Goal: Task Accomplishment & Management: Use online tool/utility

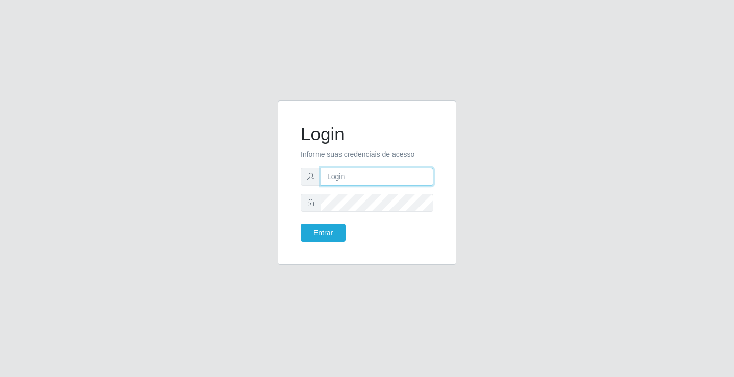
click at [339, 175] on input "text" at bounding box center [377, 177] width 113 height 18
type input "[PERSON_NAME]"
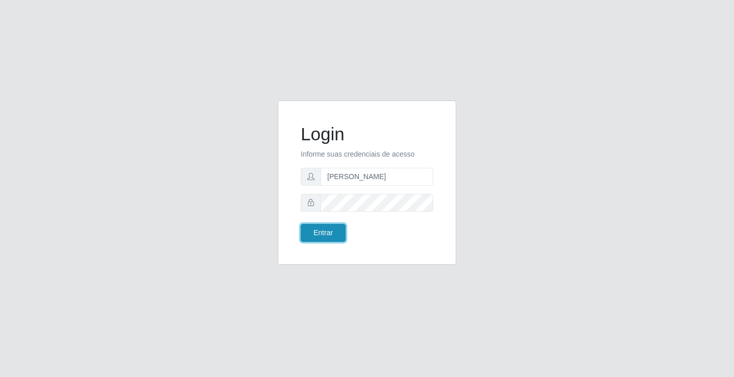
click at [316, 232] on button "Entrar" at bounding box center [323, 233] width 45 height 18
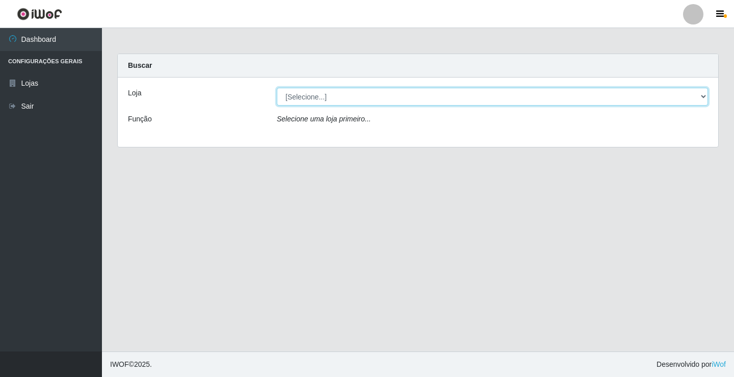
click at [308, 99] on select "[Selecione...] Ideal - Conceição" at bounding box center [492, 97] width 431 height 18
select select "231"
click at [277, 88] on select "[Selecione...] Ideal - Conceição" at bounding box center [492, 97] width 431 height 18
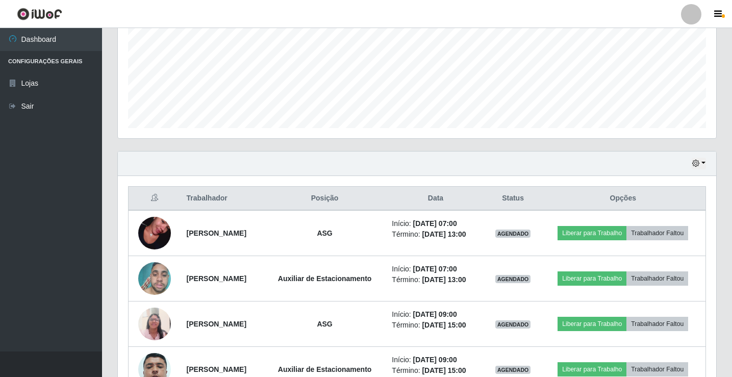
scroll to position [255, 0]
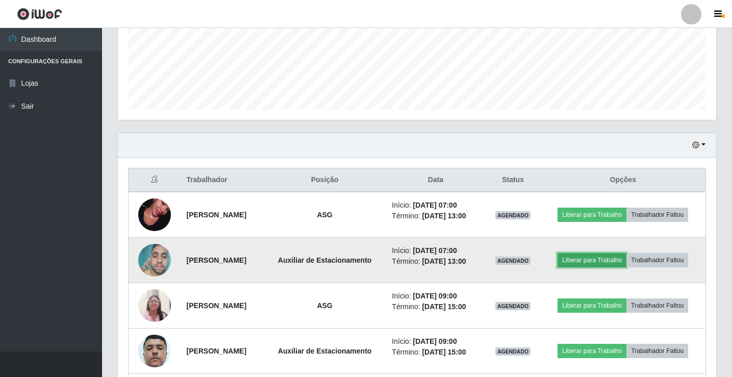
click at [604, 255] on button "Liberar para Trabalho" at bounding box center [591, 260] width 69 height 14
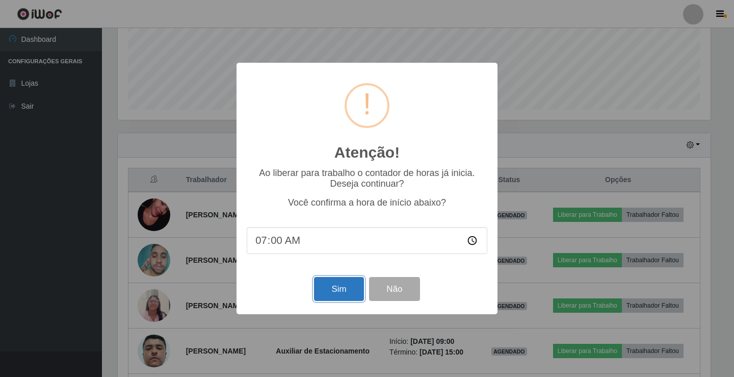
click at [337, 283] on button "Sim" at bounding box center [338, 289] width 49 height 24
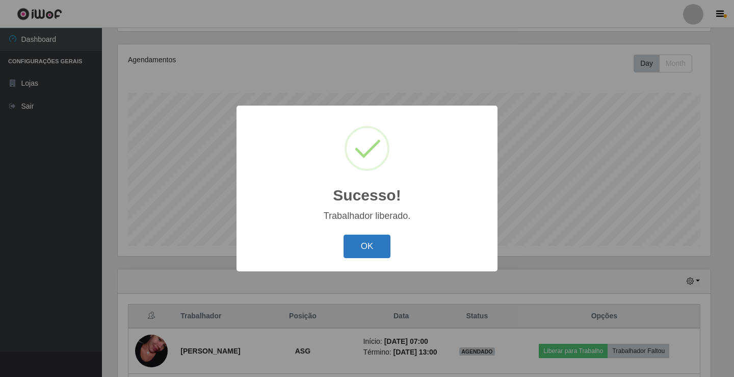
click at [352, 252] on button "OK" at bounding box center [367, 247] width 47 height 24
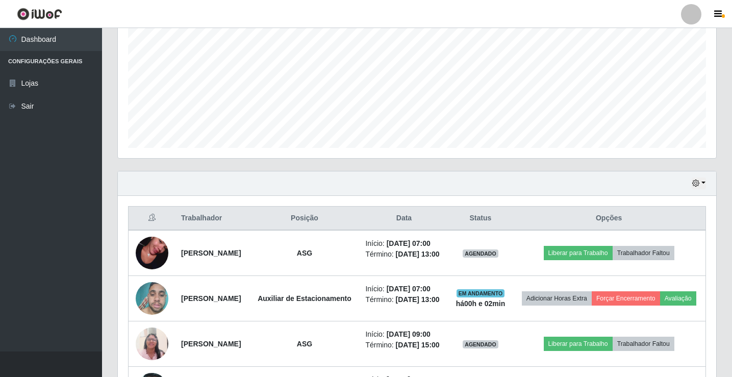
scroll to position [221, 0]
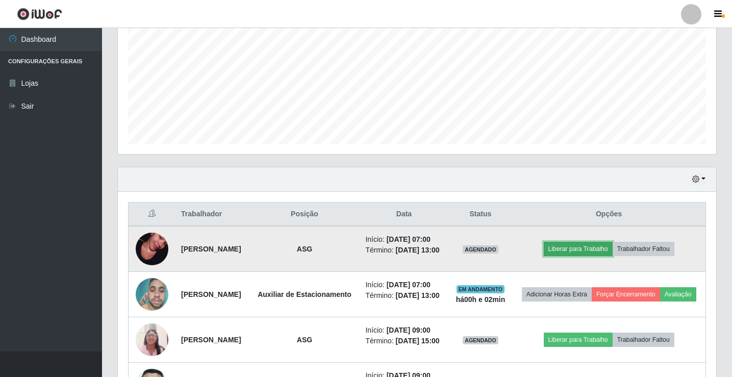
click at [568, 256] on button "Liberar para Trabalho" at bounding box center [577, 249] width 69 height 14
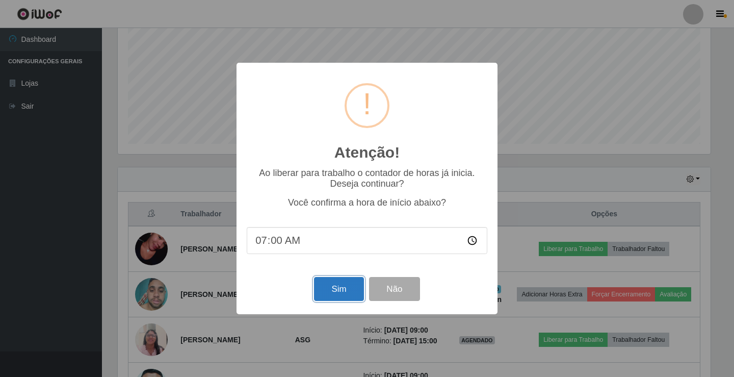
click at [349, 288] on button "Sim" at bounding box center [338, 289] width 49 height 24
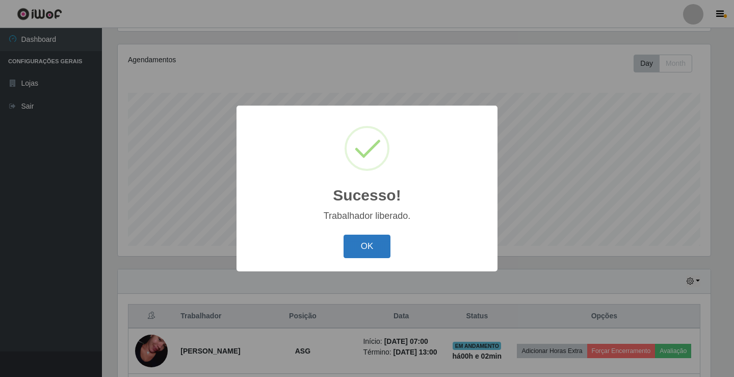
click at [377, 245] on button "OK" at bounding box center [367, 247] width 47 height 24
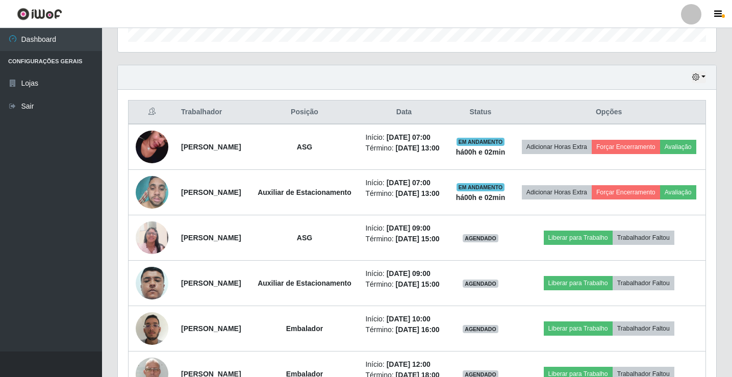
scroll to position [374, 0]
